Goal: Task Accomplishment & Management: Complete application form

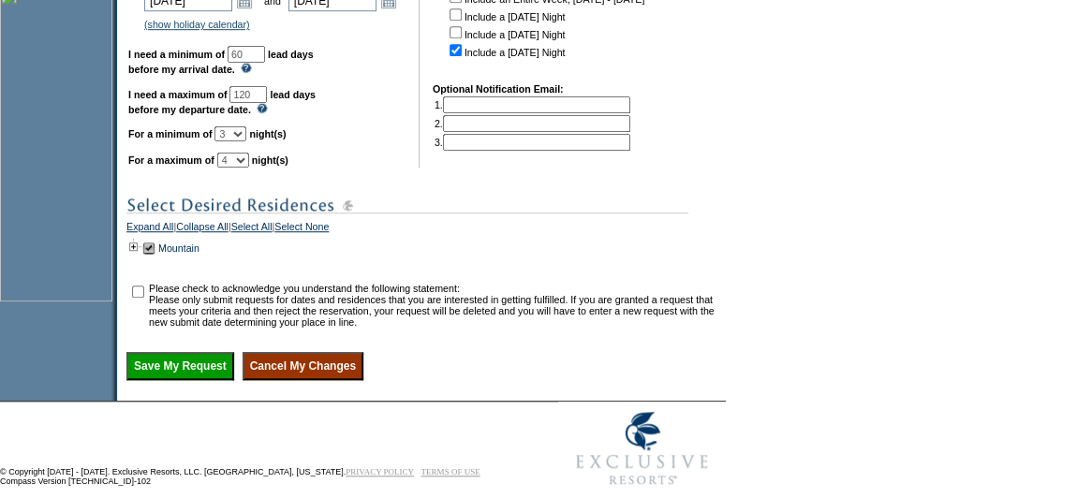
scroll to position [596, 0]
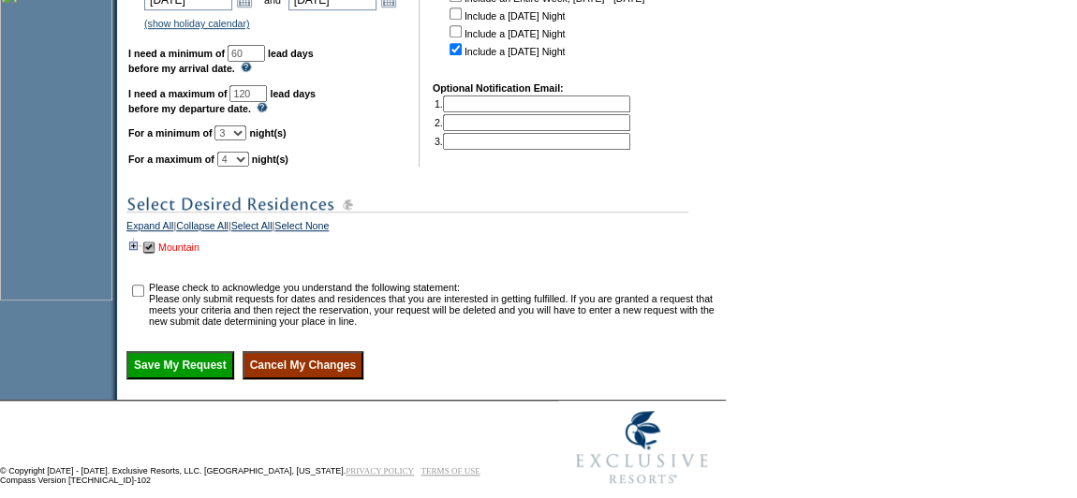
click at [174, 253] on link "Mountain" at bounding box center [178, 247] width 41 height 11
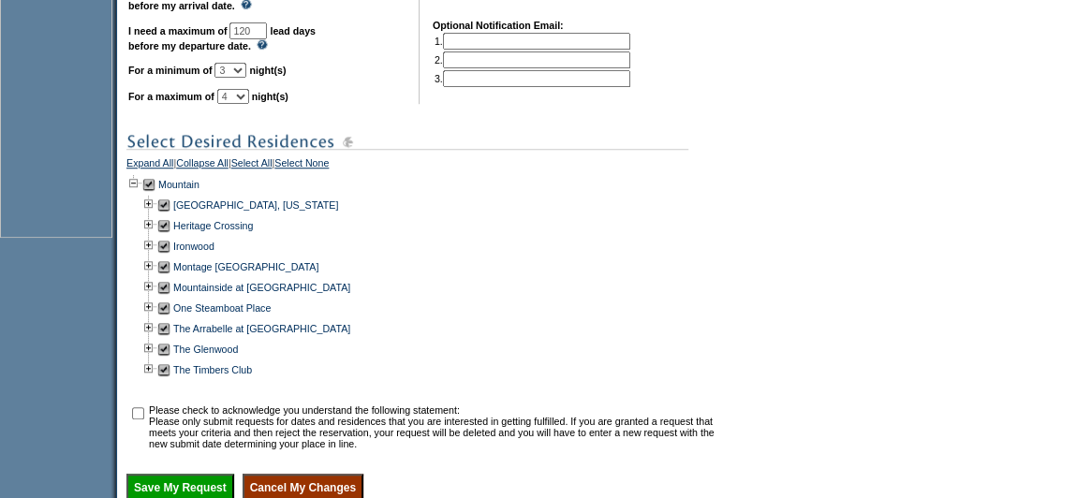
scroll to position [681, 0]
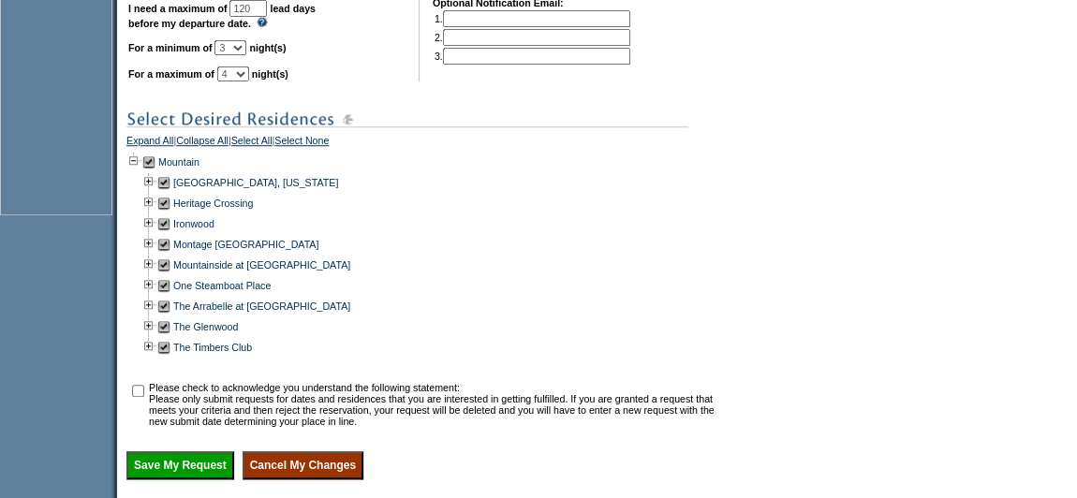
click at [171, 337] on td at bounding box center [163, 327] width 15 height 21
click at [142, 397] on input "checkbox" at bounding box center [138, 391] width 12 height 12
checkbox input "true"
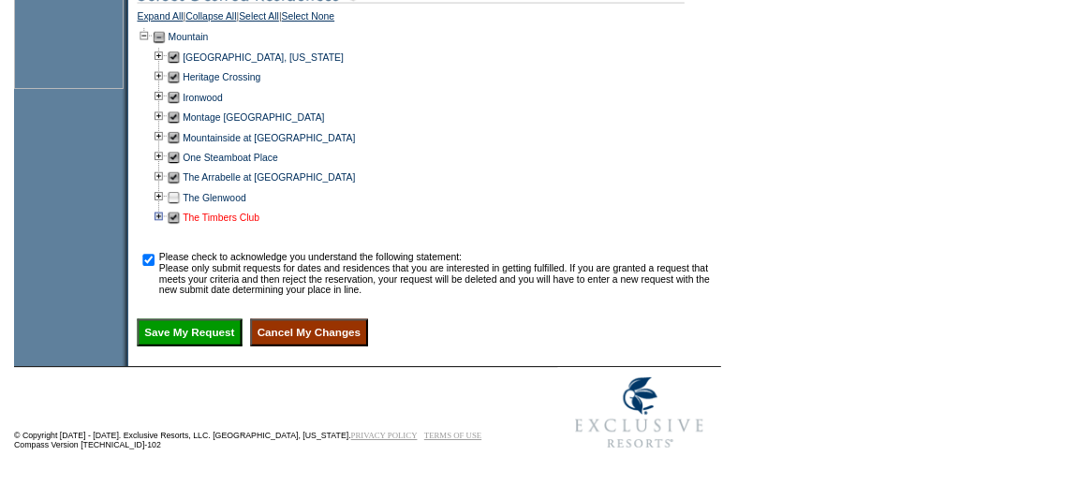
scroll to position [856, 0]
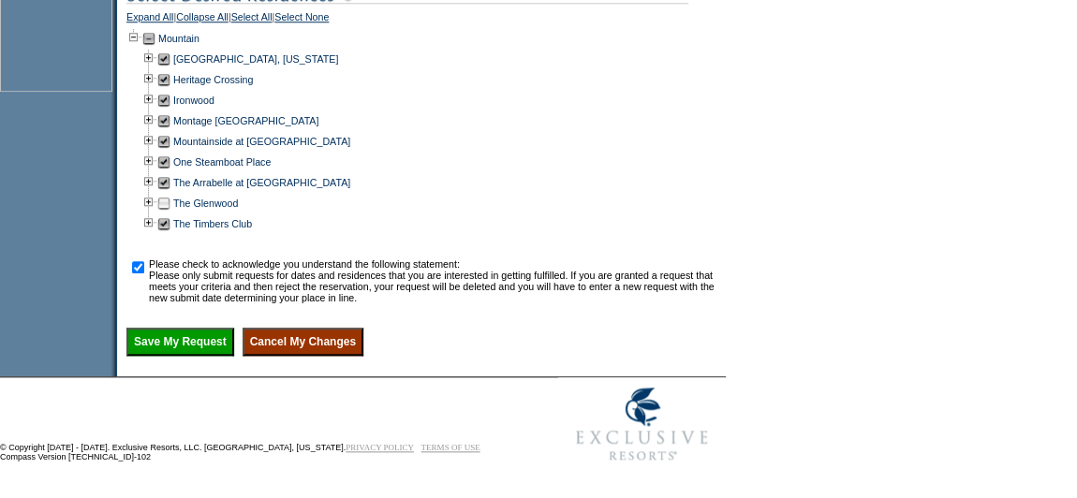
click at [217, 340] on input "Save My Request" at bounding box center [180, 342] width 108 height 28
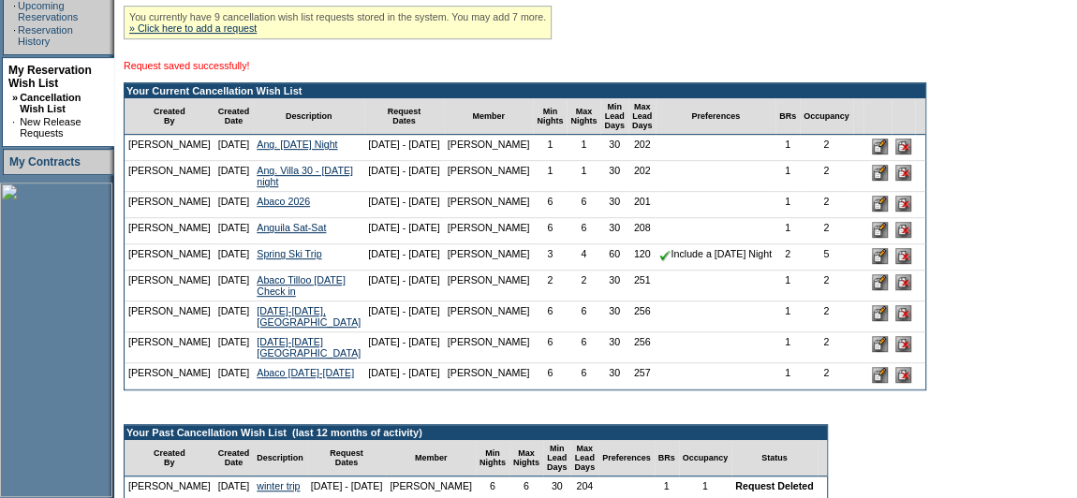
scroll to position [425, 0]
